Goal: Communication & Community: Answer question/provide support

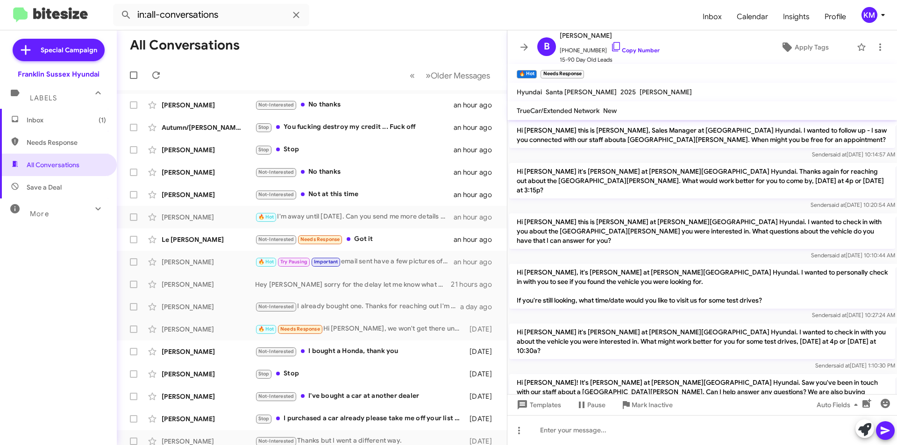
scroll to position [390, 0]
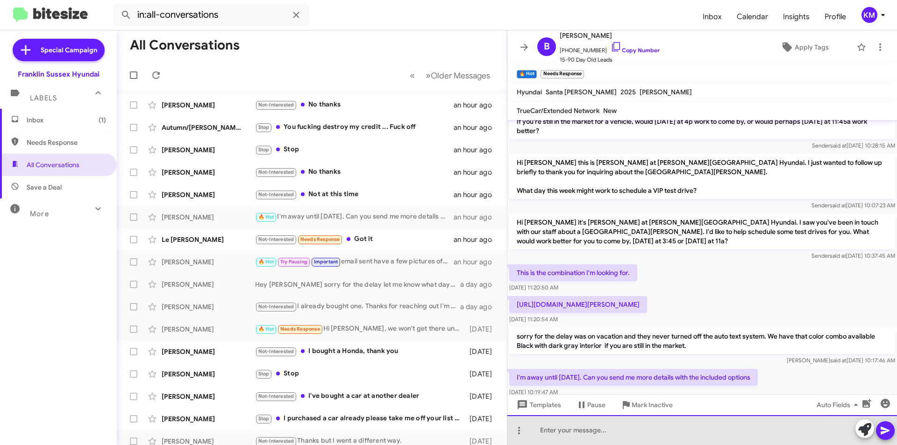
click at [564, 432] on div at bounding box center [702, 430] width 390 height 30
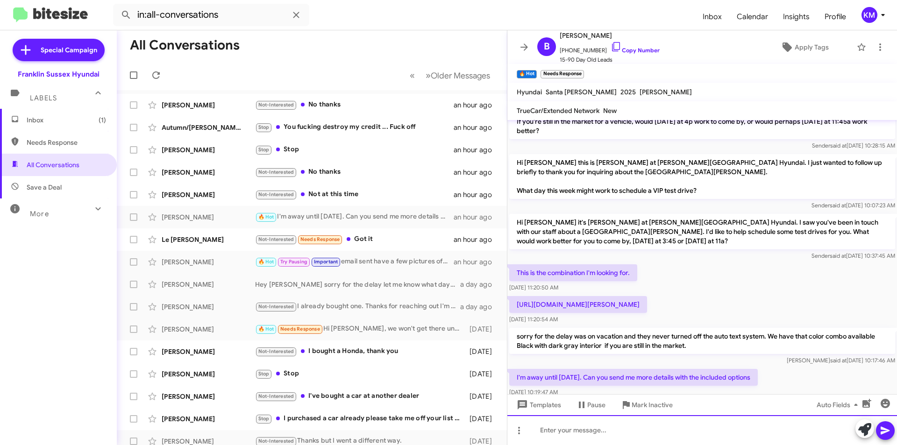
paste div
click at [885, 433] on icon at bounding box center [885, 431] width 9 height 8
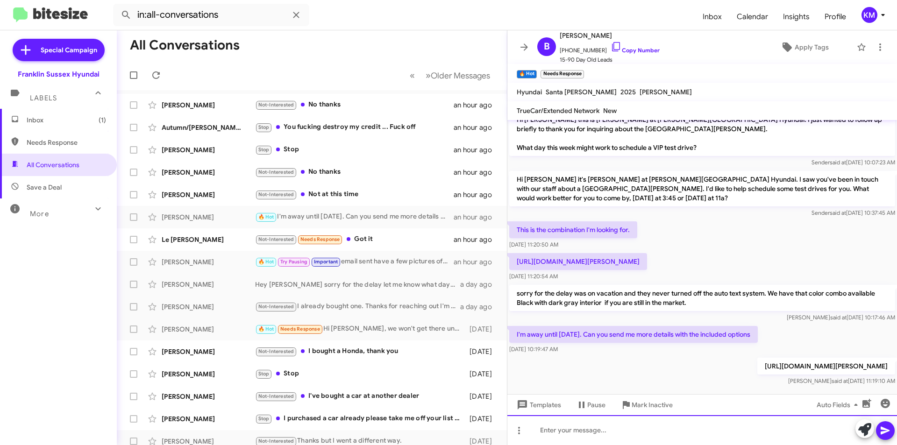
scroll to position [434, 0]
click at [589, 426] on div at bounding box center [702, 430] width 390 height 30
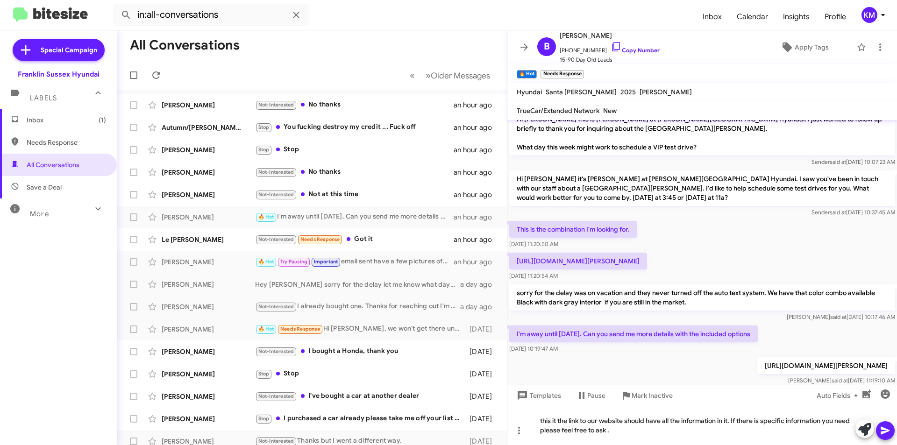
click at [881, 435] on icon at bounding box center [885, 431] width 9 height 8
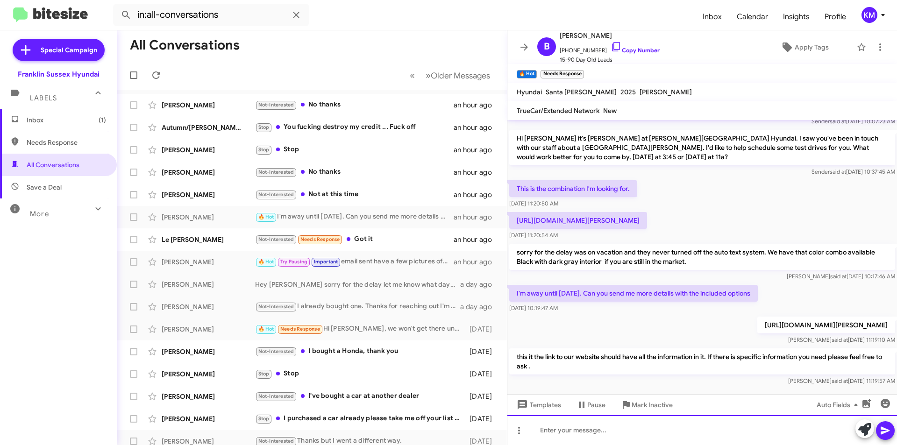
scroll to position [477, 0]
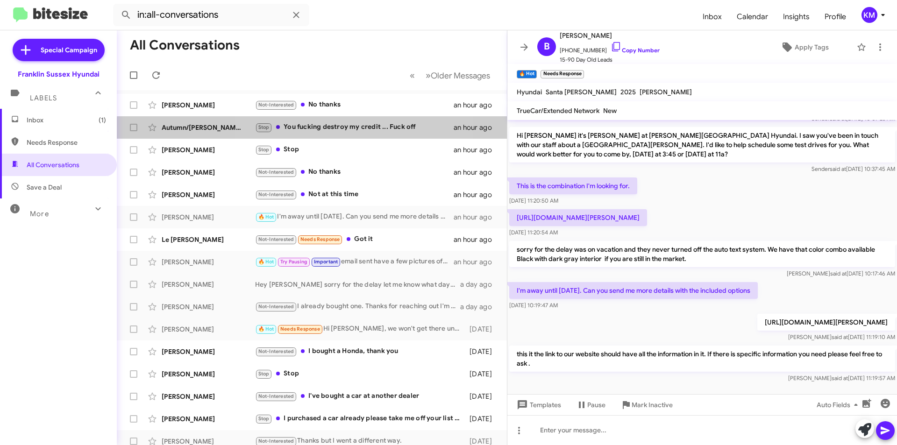
click at [355, 132] on div "Stop You fucking destroy my credit ... Fuck off" at bounding box center [354, 127] width 199 height 11
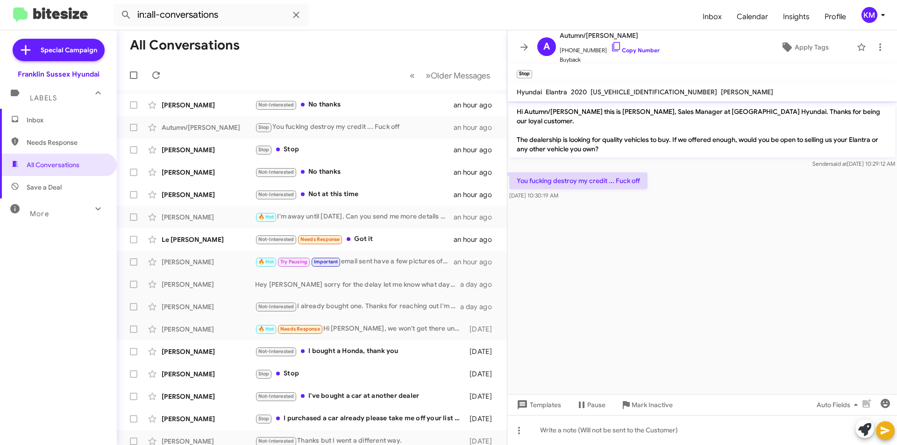
drag, startPoint x: 648, startPoint y: 37, endPoint x: 615, endPoint y: 34, distance: 33.4
click at [615, 34] on span "Autumn/[PERSON_NAME]" at bounding box center [610, 35] width 100 height 11
copy span "[PERSON_NAME]"
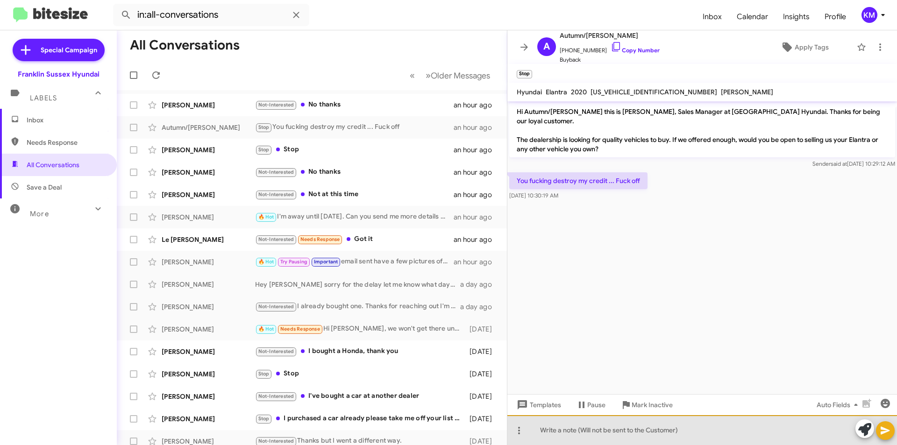
click at [566, 435] on div at bounding box center [702, 430] width 390 height 30
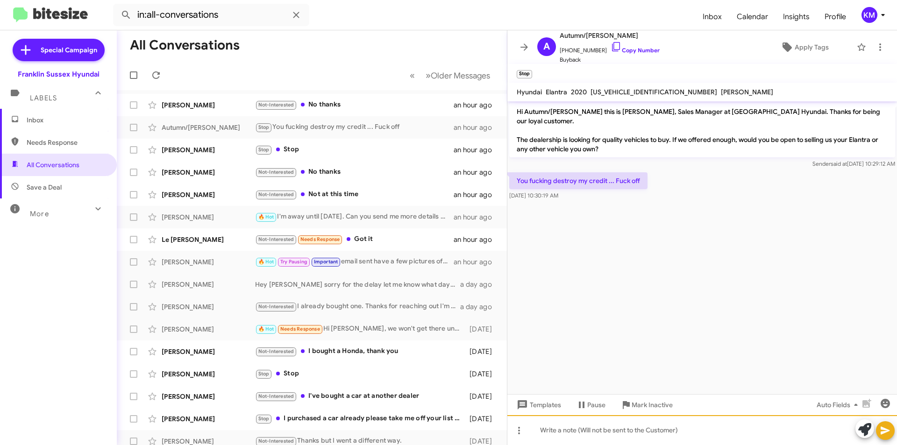
click at [559, 427] on div at bounding box center [702, 430] width 390 height 30
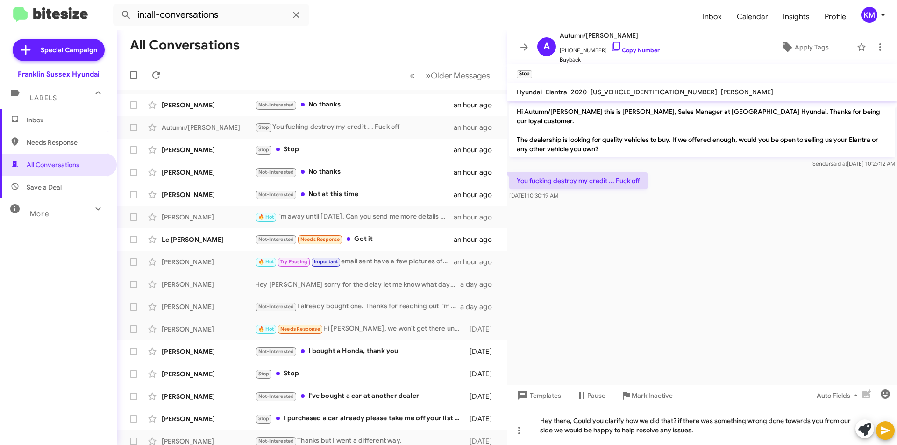
click at [887, 426] on icon at bounding box center [885, 430] width 11 height 11
